Goal: Transaction & Acquisition: Obtain resource

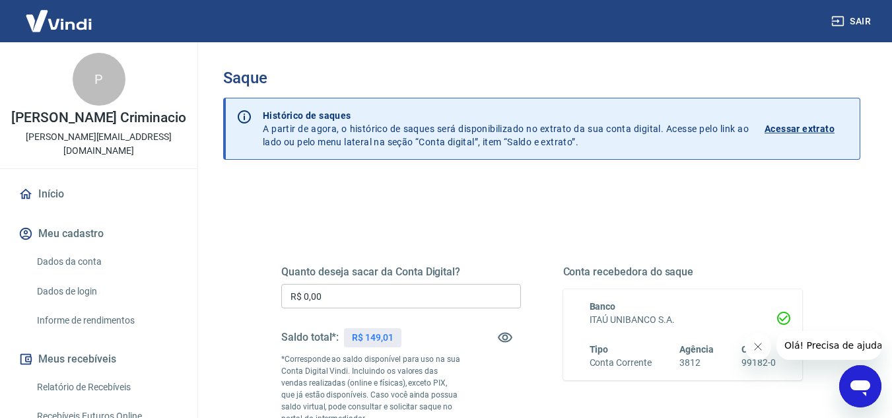
click at [350, 299] on input "R$ 0,00" at bounding box center [401, 296] width 240 height 24
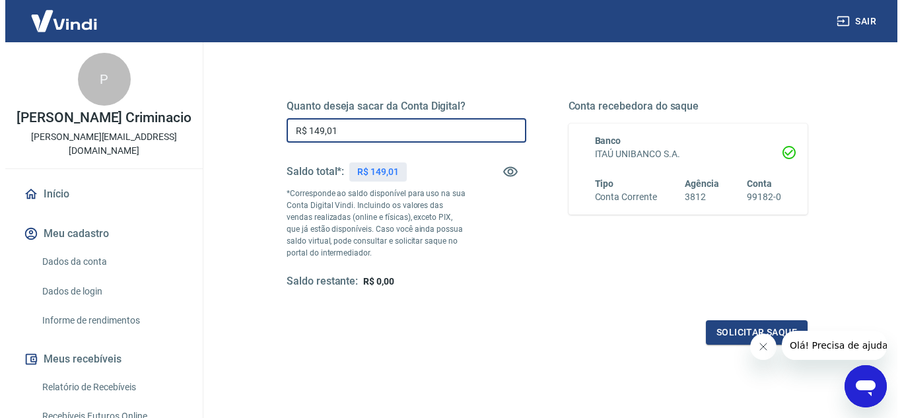
scroll to position [198, 0]
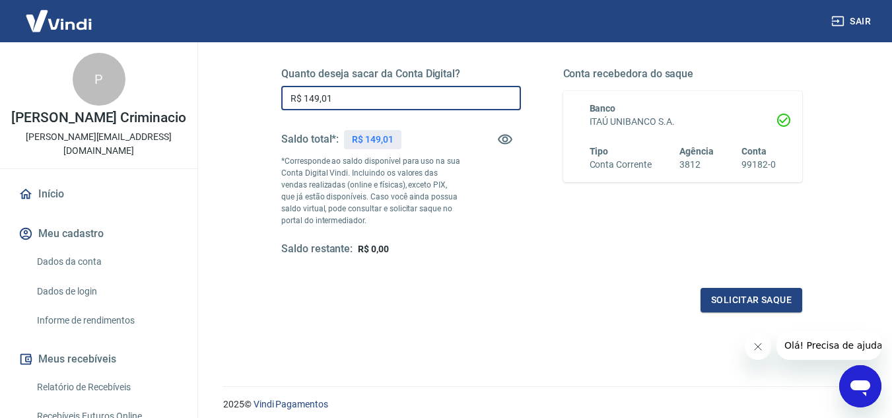
type input "R$ 149,01"
click at [762, 347] on button "Fechar mensagem da empresa" at bounding box center [757, 346] width 26 height 26
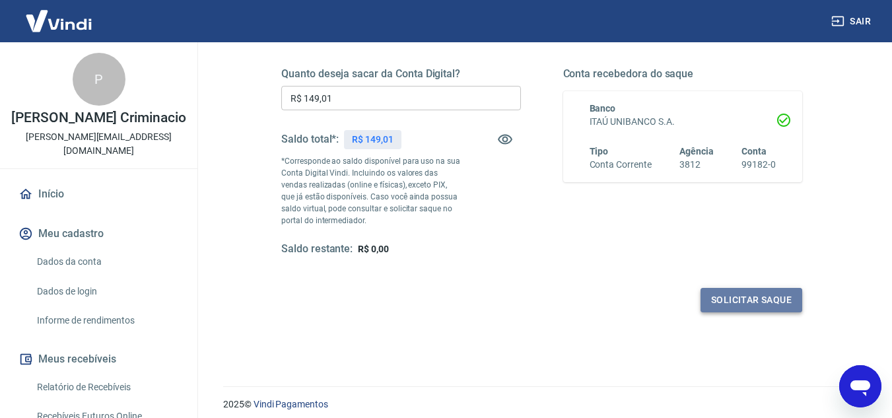
click at [761, 299] on button "Solicitar saque" at bounding box center [751, 300] width 102 height 24
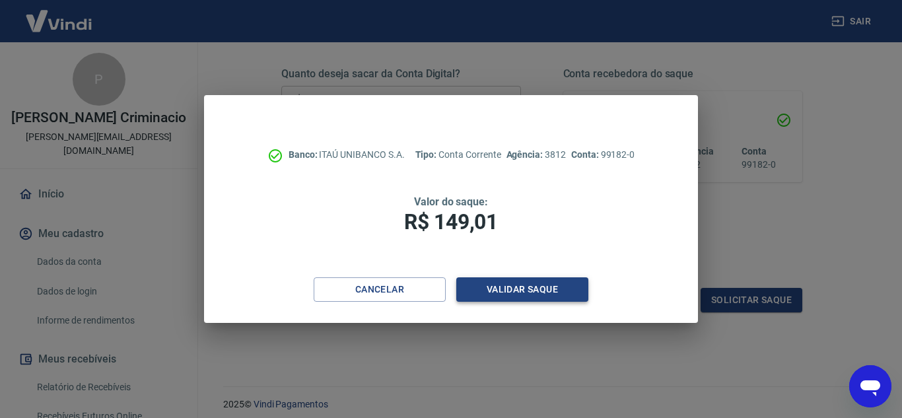
click at [531, 291] on button "Validar saque" at bounding box center [522, 289] width 132 height 24
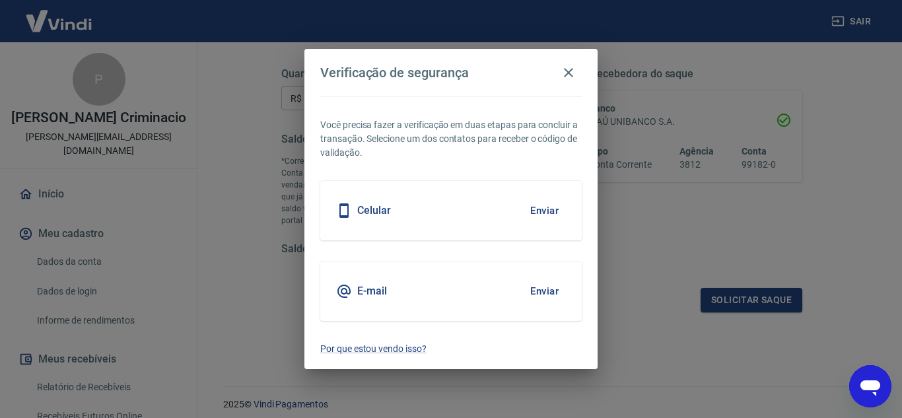
click at [533, 284] on button "Enviar" at bounding box center [544, 291] width 43 height 28
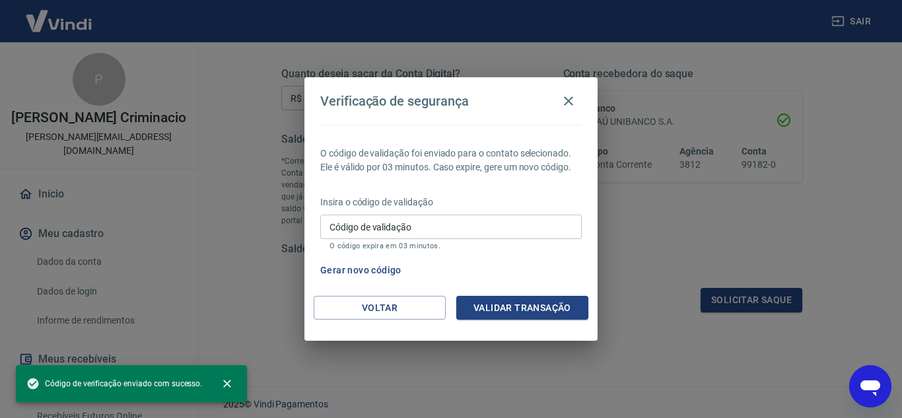
click at [404, 222] on input "Código de validação" at bounding box center [450, 227] width 261 height 24
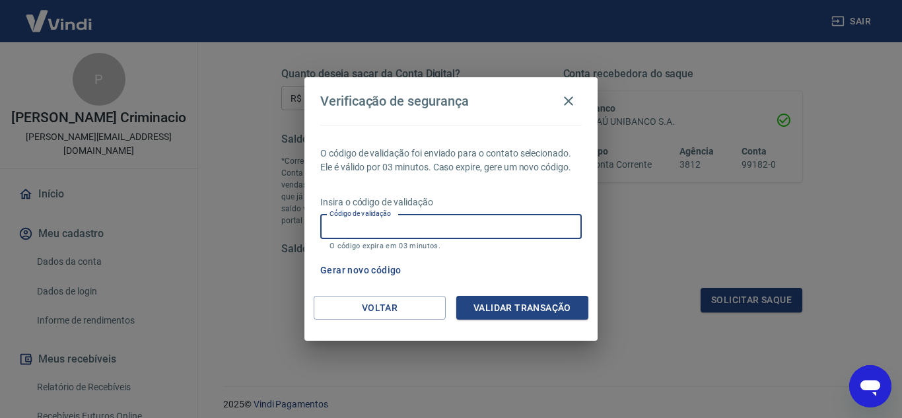
paste input "627585"
type input "627585"
click at [518, 308] on button "Validar transação" at bounding box center [522, 308] width 132 height 24
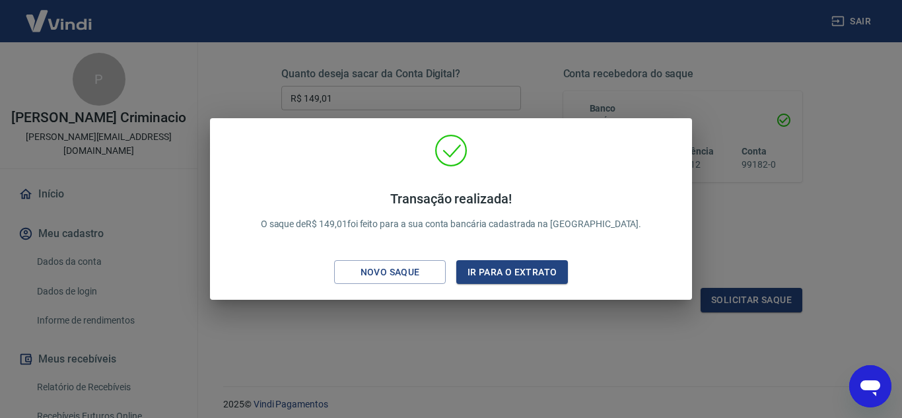
click at [393, 341] on div "Transação realizada! O saque de R$ 149,01 foi feito para a sua conta bancária c…" at bounding box center [451, 209] width 902 height 418
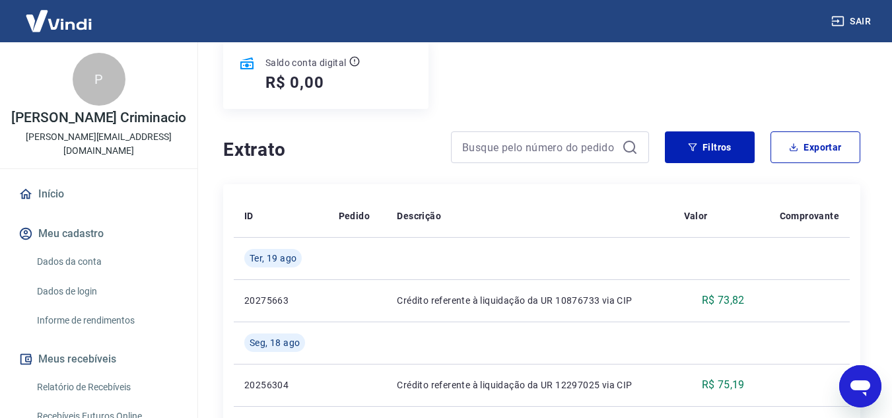
scroll to position [198, 0]
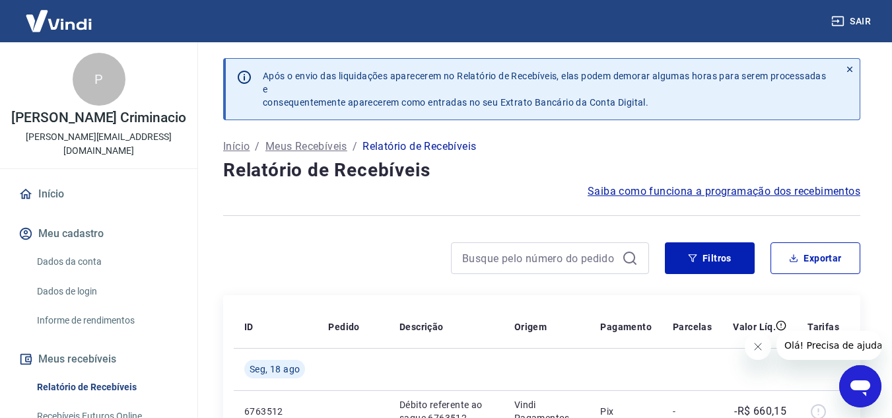
click at [759, 346] on icon "Fechar mensagem da empresa" at bounding box center [757, 346] width 11 height 11
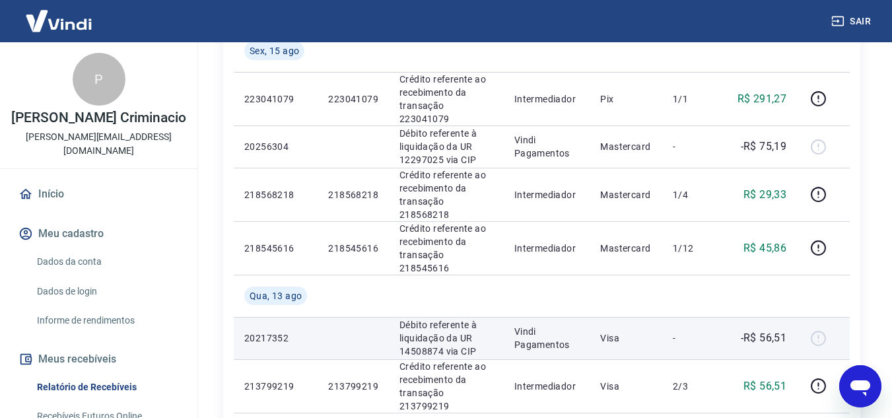
scroll to position [528, 0]
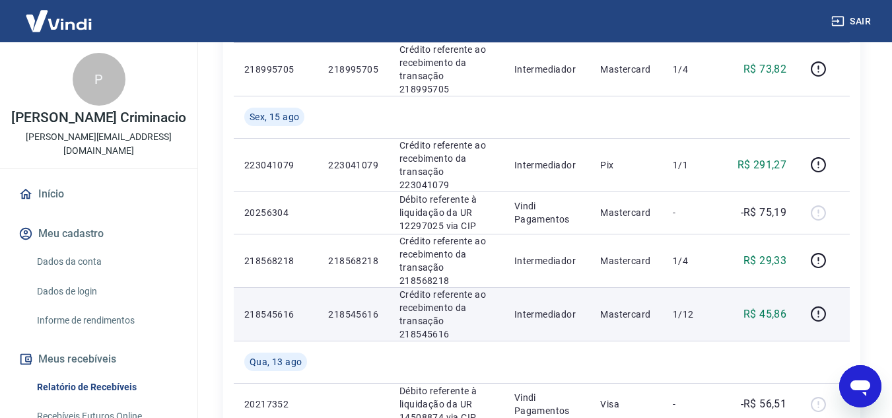
click at [261, 308] on p "218545616" at bounding box center [275, 314] width 63 height 13
copy p "218545616"
click at [773, 306] on p "R$ 45,86" at bounding box center [764, 314] width 43 height 16
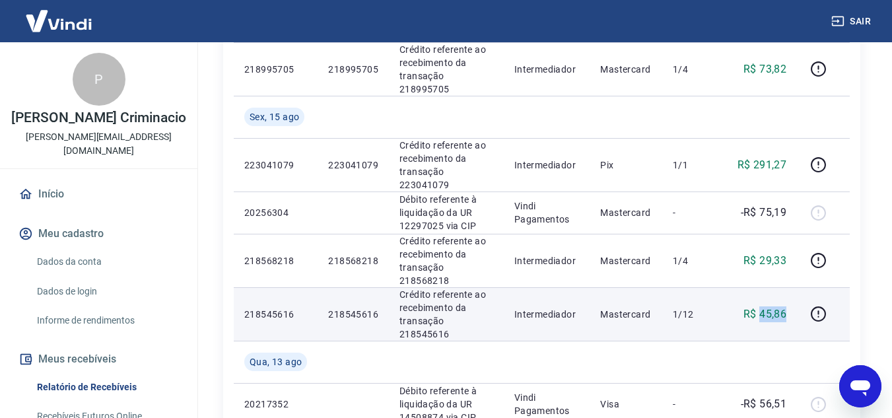
copy p "45,86"
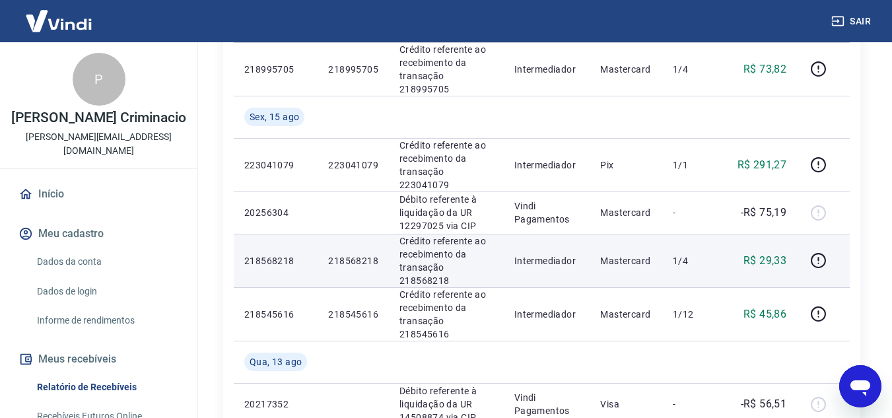
click at [286, 254] on p "218568218" at bounding box center [275, 260] width 63 height 13
copy p "218568218"
click at [782, 253] on p "R$ 29,33" at bounding box center [764, 261] width 43 height 16
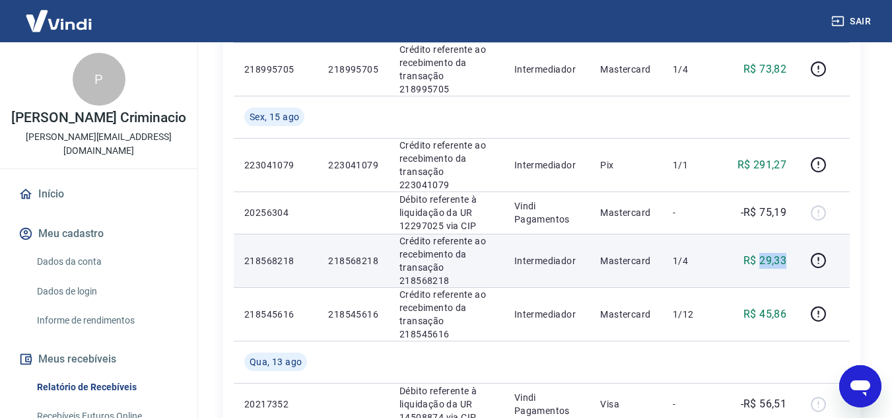
copy p "29,33"
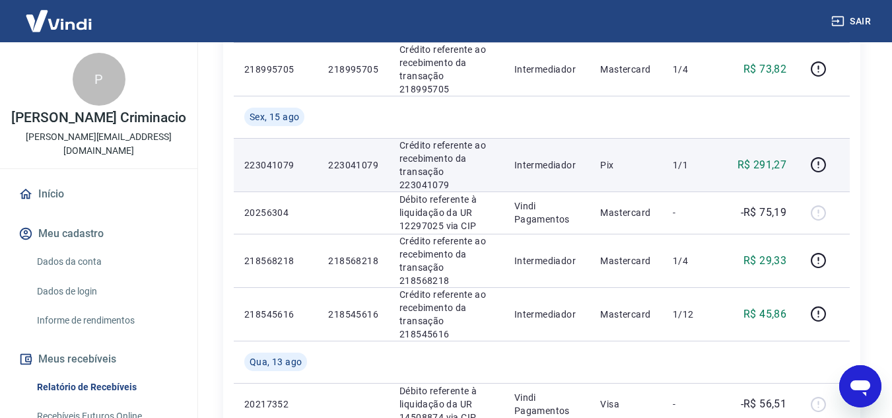
click at [263, 158] on p "223041079" at bounding box center [275, 164] width 63 height 13
copy p "223041079"
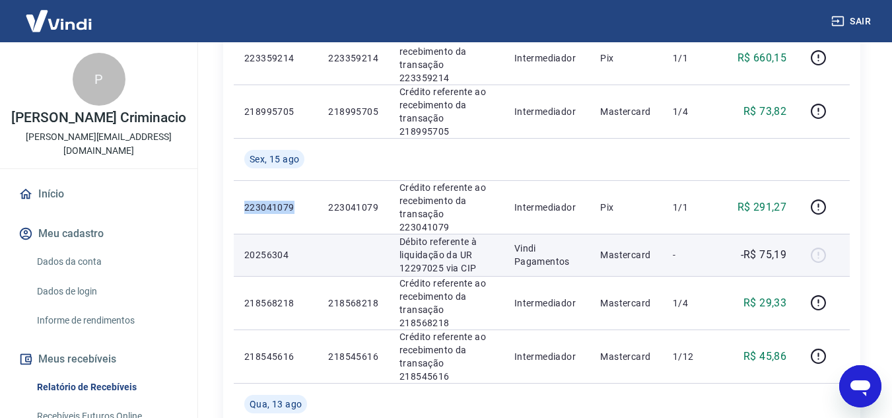
scroll to position [462, 0]
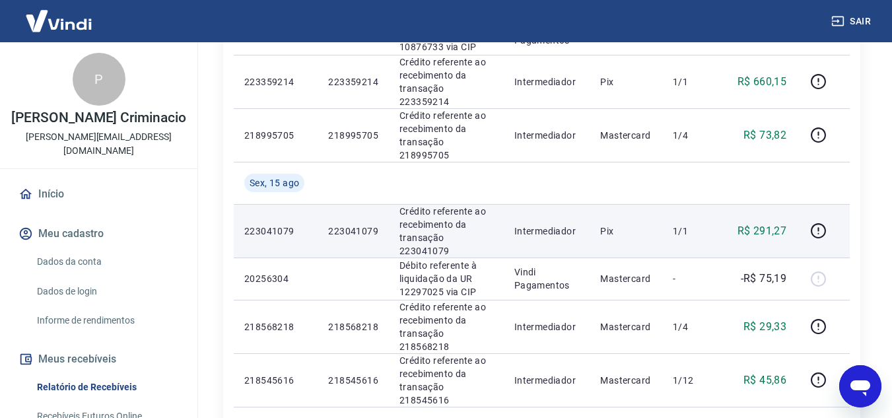
click at [774, 223] on p "R$ 291,27" at bounding box center [762, 231] width 50 height 16
copy p "291,27"
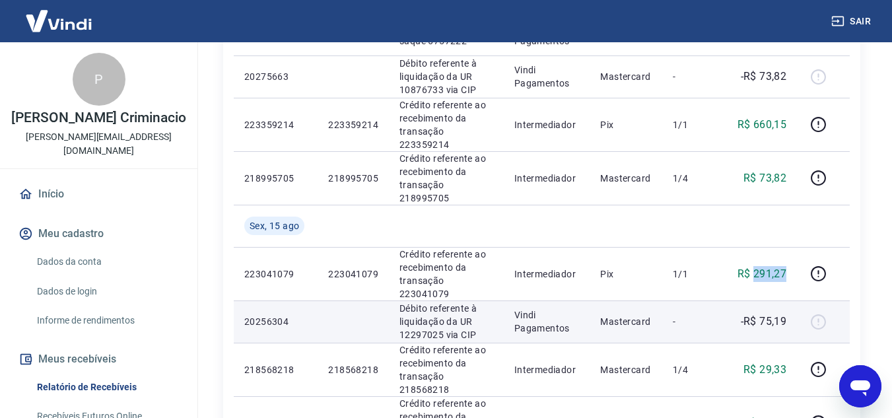
scroll to position [396, 0]
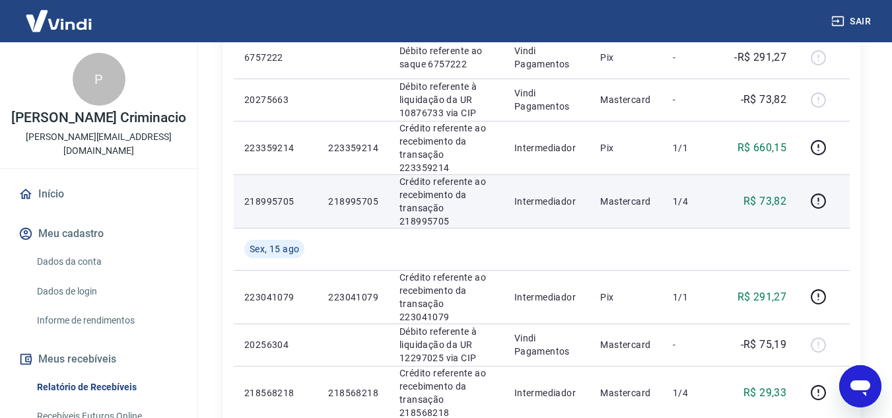
click at [277, 195] on p "218995705" at bounding box center [275, 201] width 63 height 13
copy p "218995705"
click at [774, 193] on p "R$ 73,82" at bounding box center [764, 201] width 43 height 16
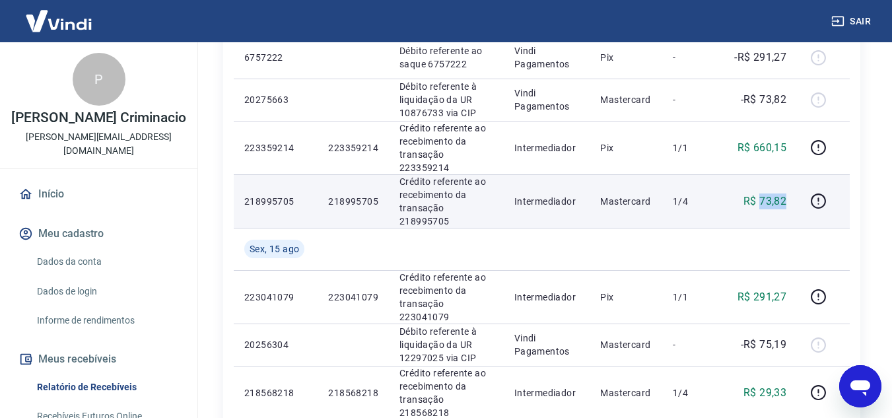
copy p "73,82"
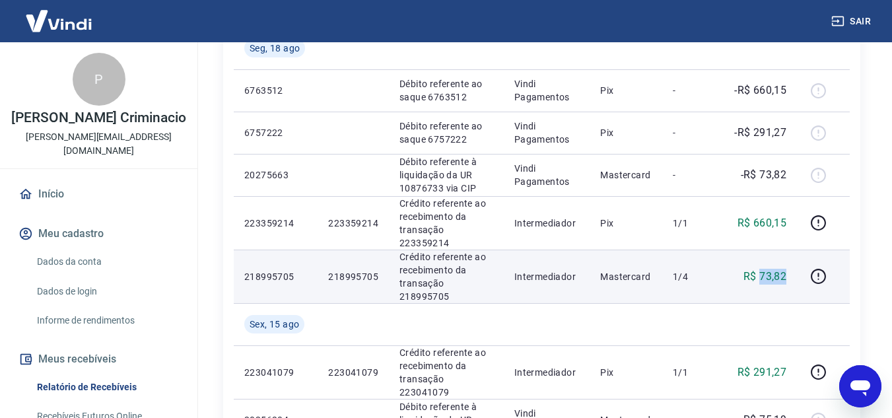
scroll to position [264, 0]
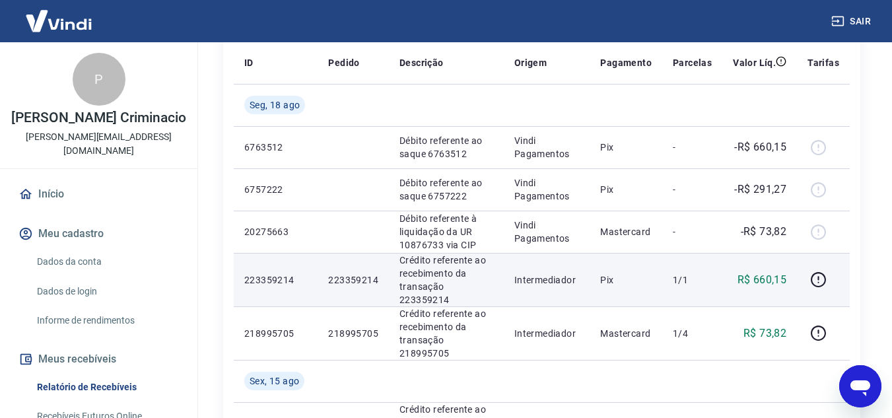
click at [275, 273] on p "223359214" at bounding box center [275, 279] width 63 height 13
copy p "223359214"
click at [767, 272] on p "R$ 660,15" at bounding box center [762, 280] width 50 height 16
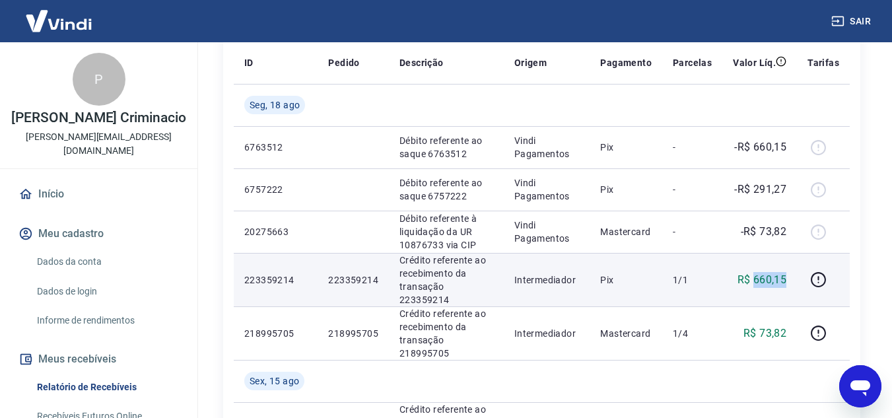
copy p "660,15"
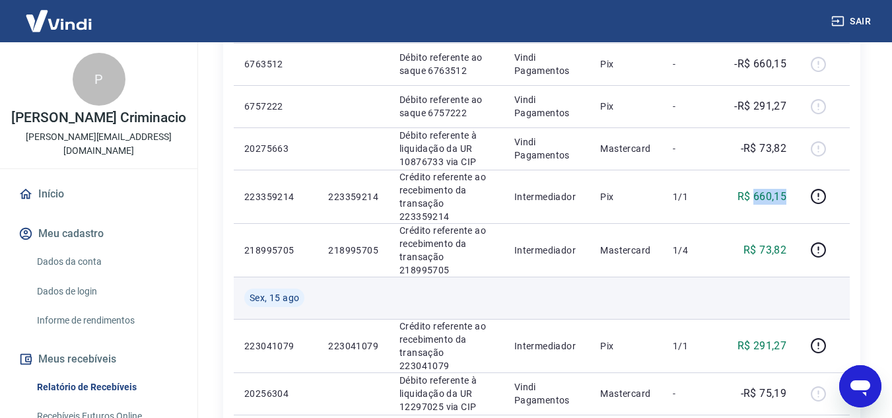
scroll to position [316, 0]
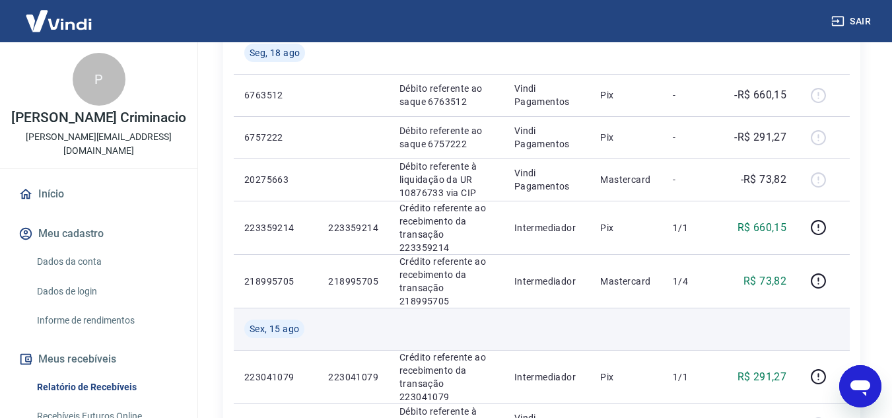
click at [417, 308] on td at bounding box center [446, 329] width 115 height 42
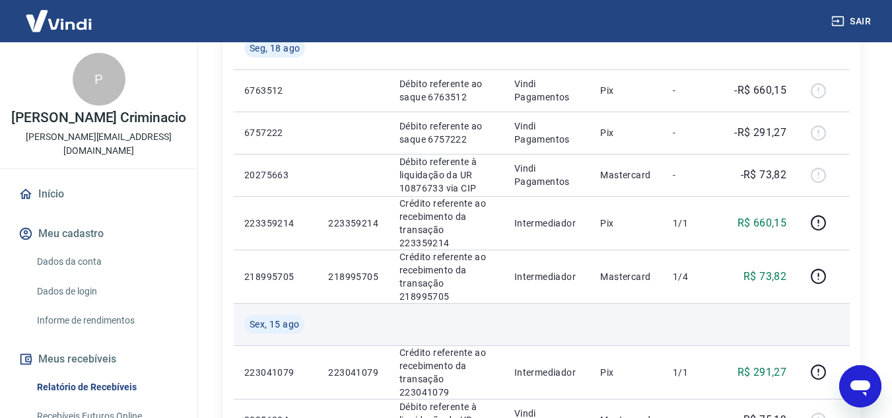
scroll to position [250, 0]
